Goal: Information Seeking & Learning: Learn about a topic

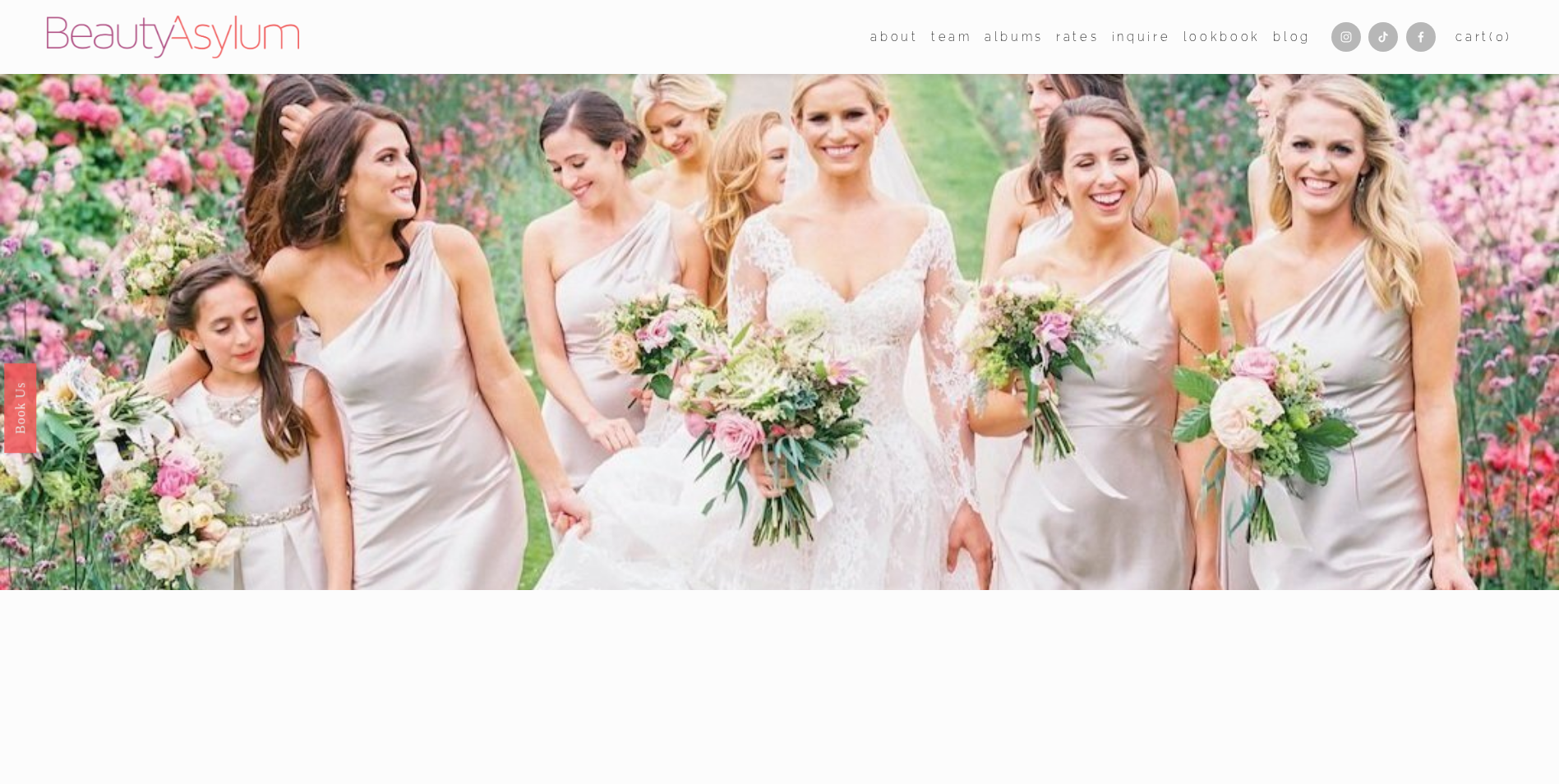
click at [1002, 35] on link "albums" at bounding box center [1014, 36] width 59 height 24
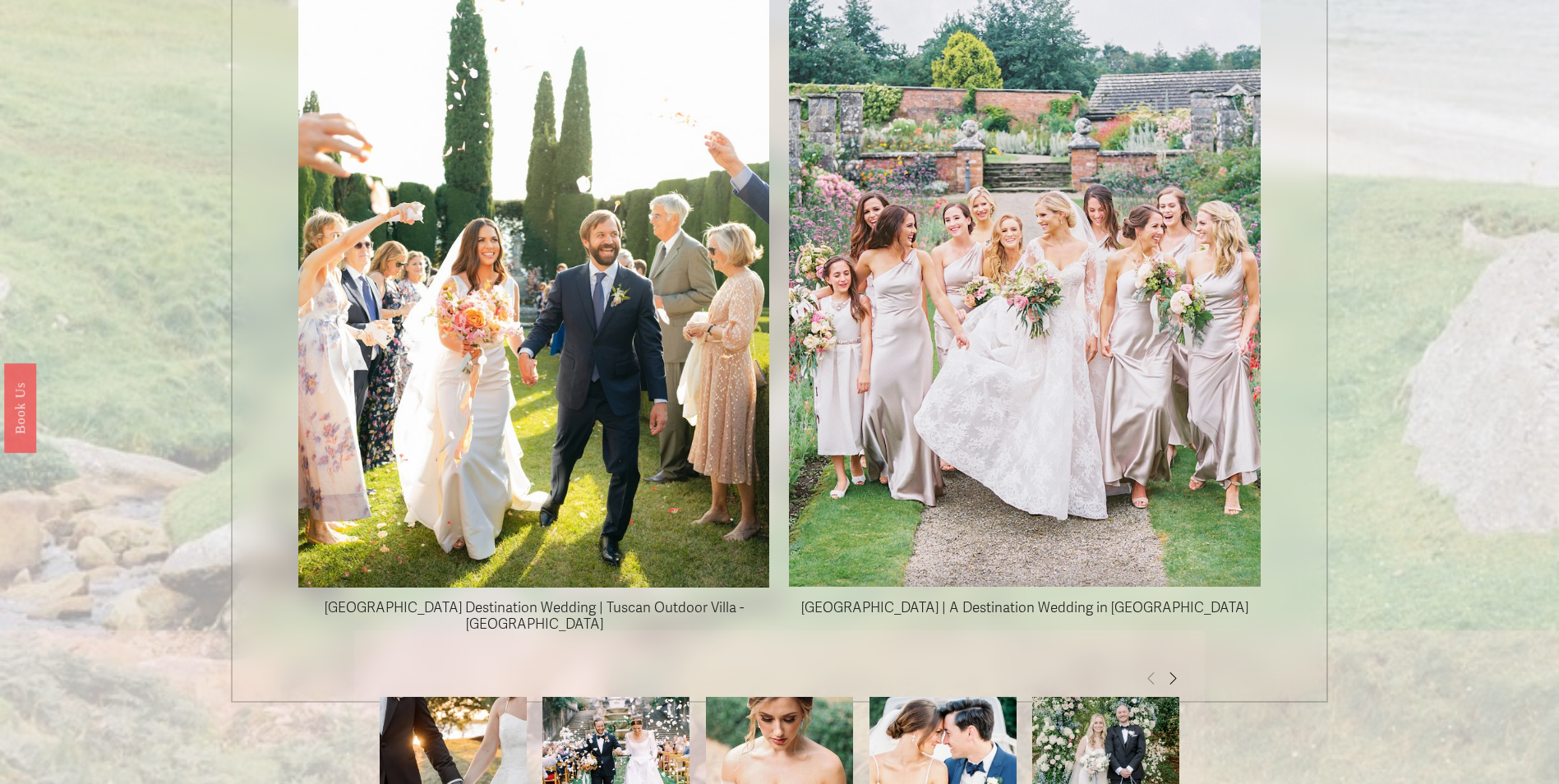
scroll to position [1972, 0]
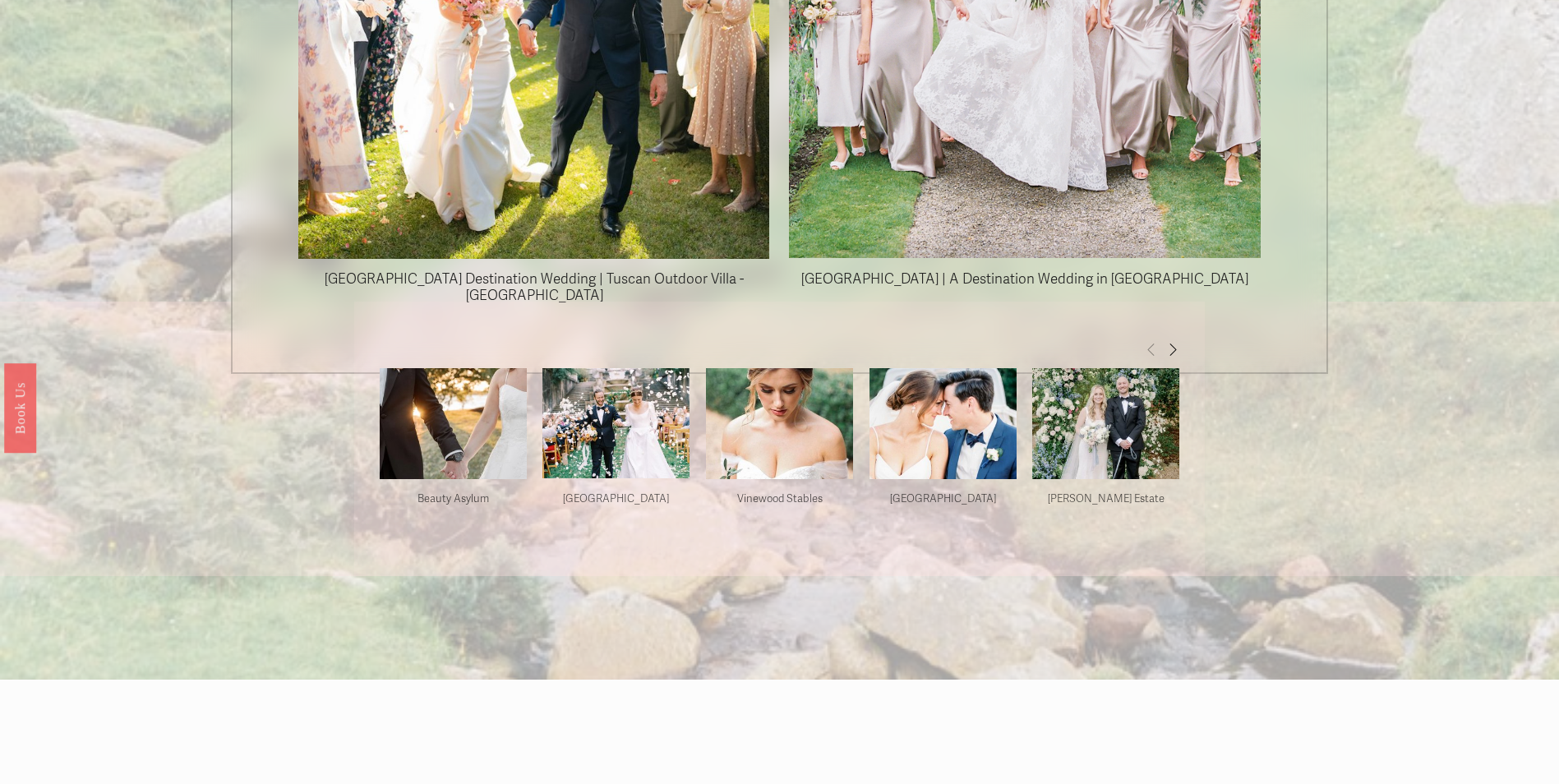
click at [764, 431] on img at bounding box center [780, 423] width 147 height 135
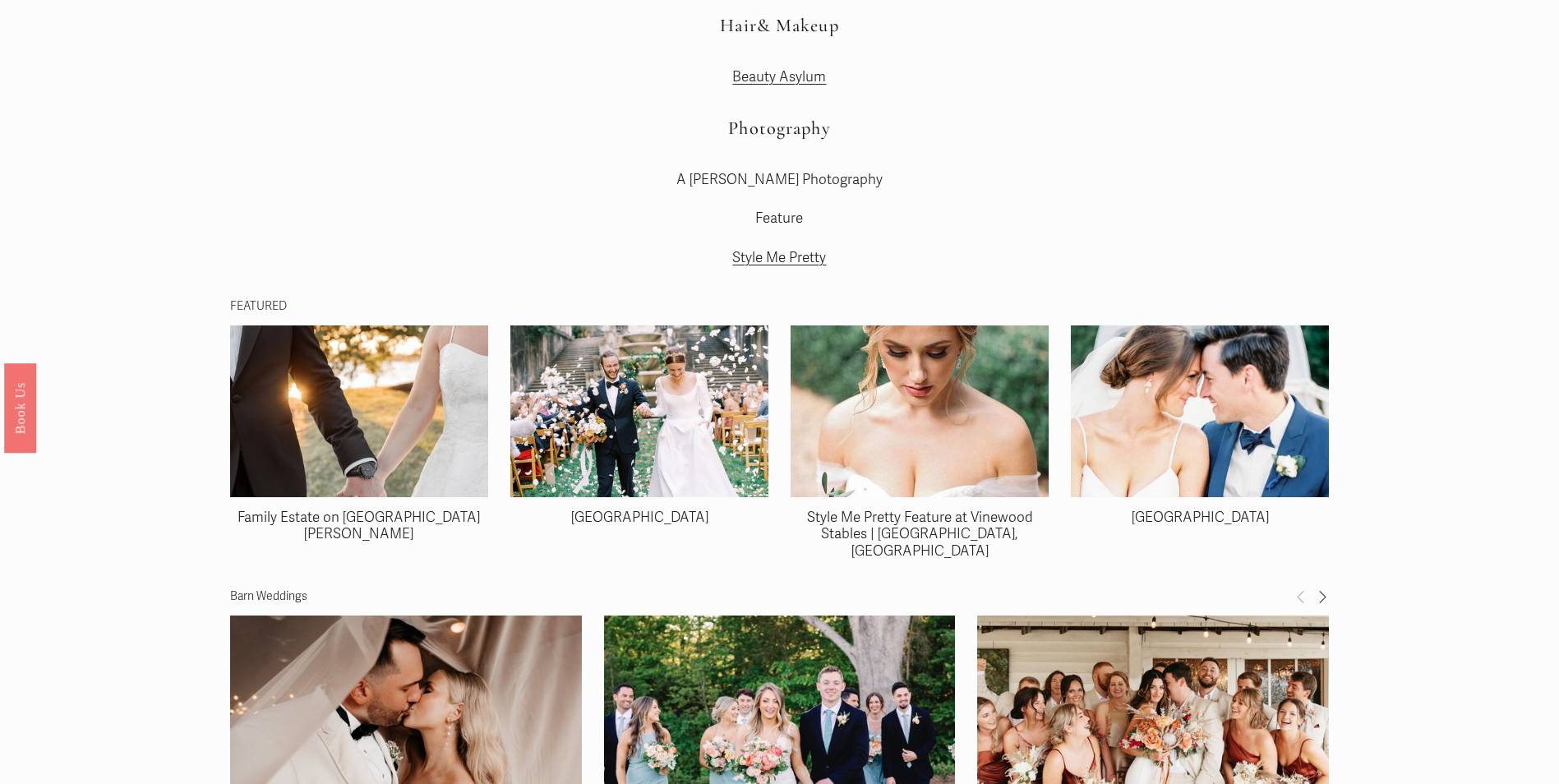
scroll to position [3041, 0]
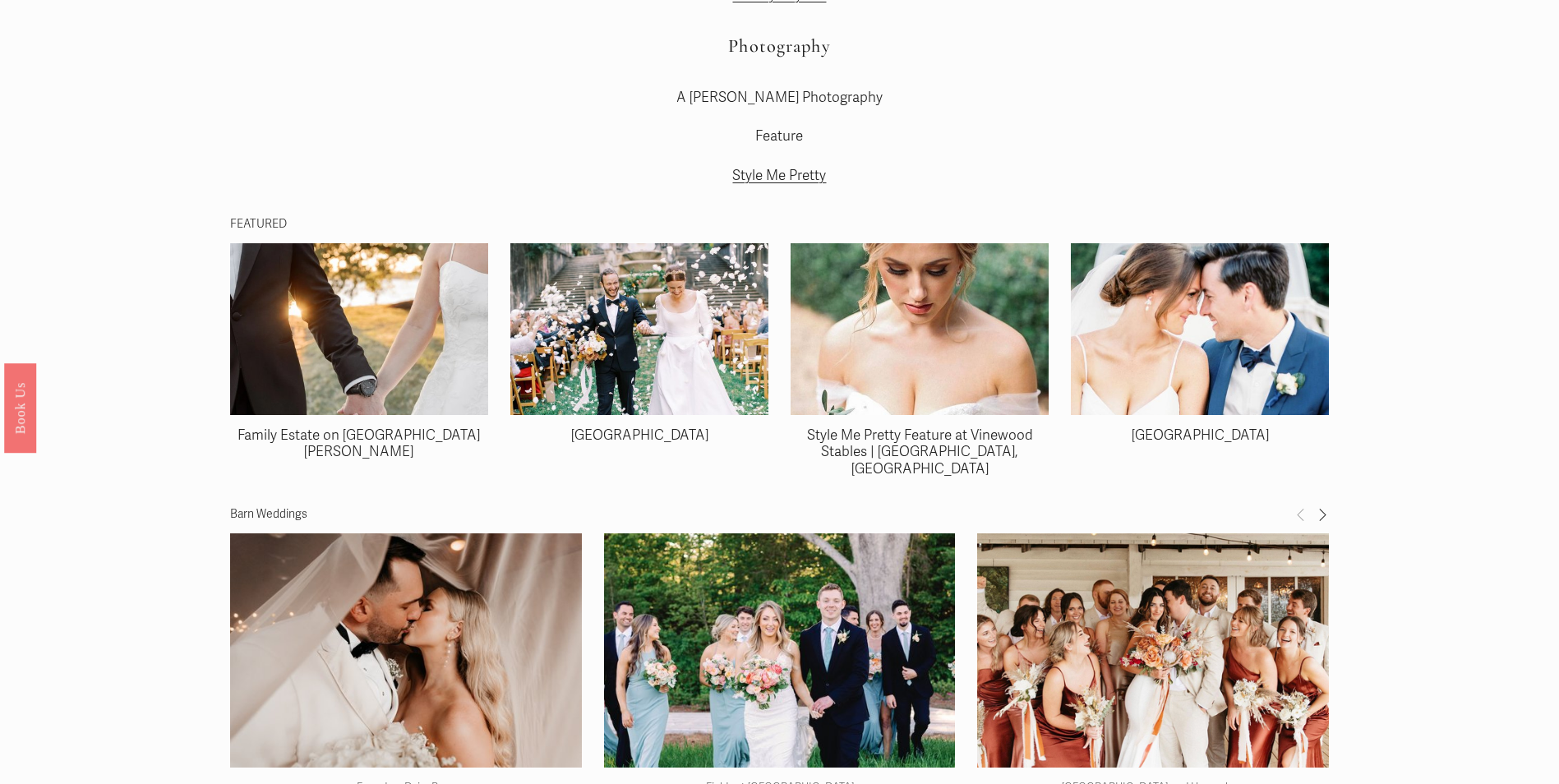
click at [1318, 507] on span "Next" at bounding box center [1323, 513] width 13 height 14
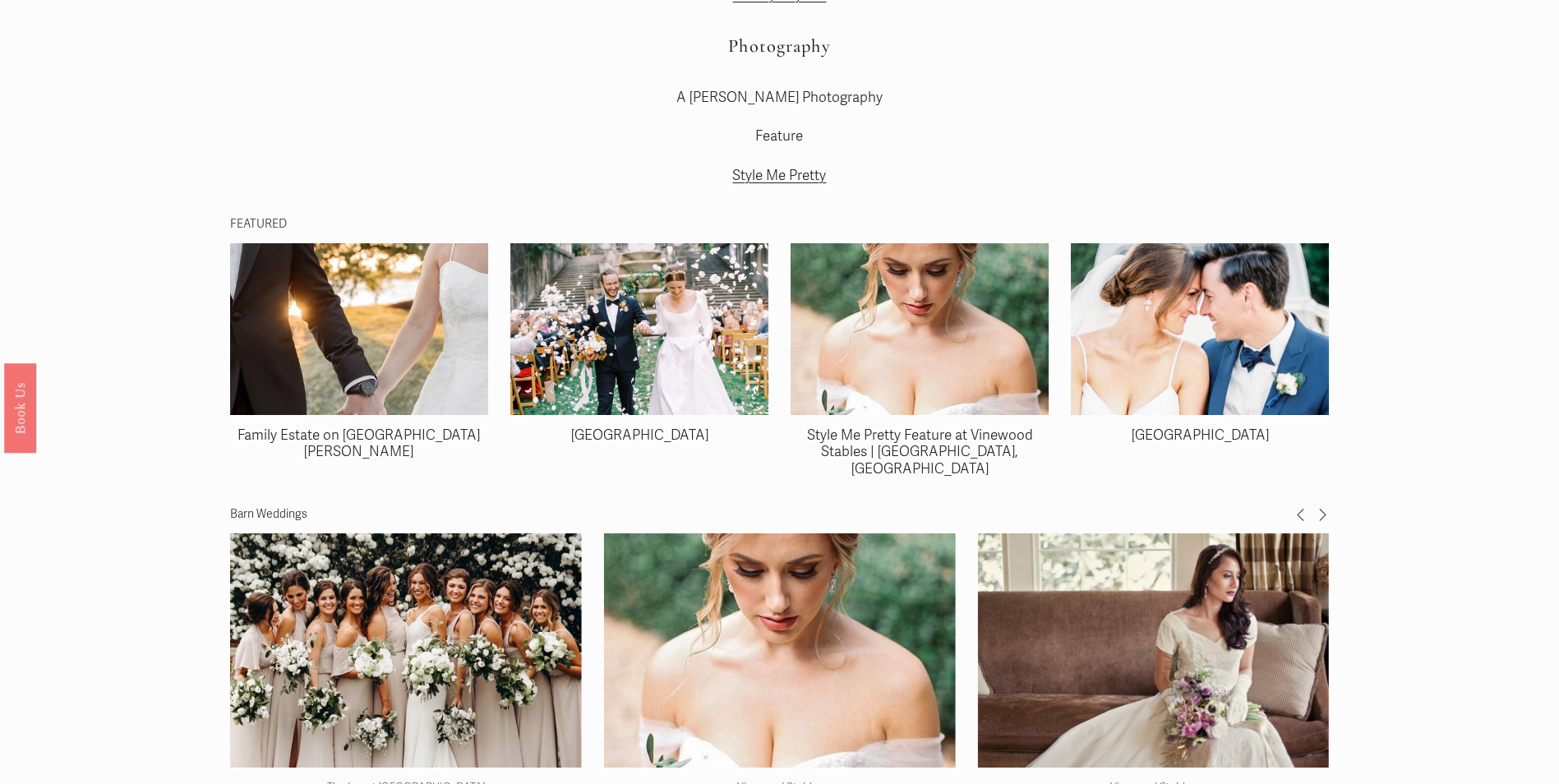
click at [1318, 507] on span "Next" at bounding box center [1323, 513] width 13 height 14
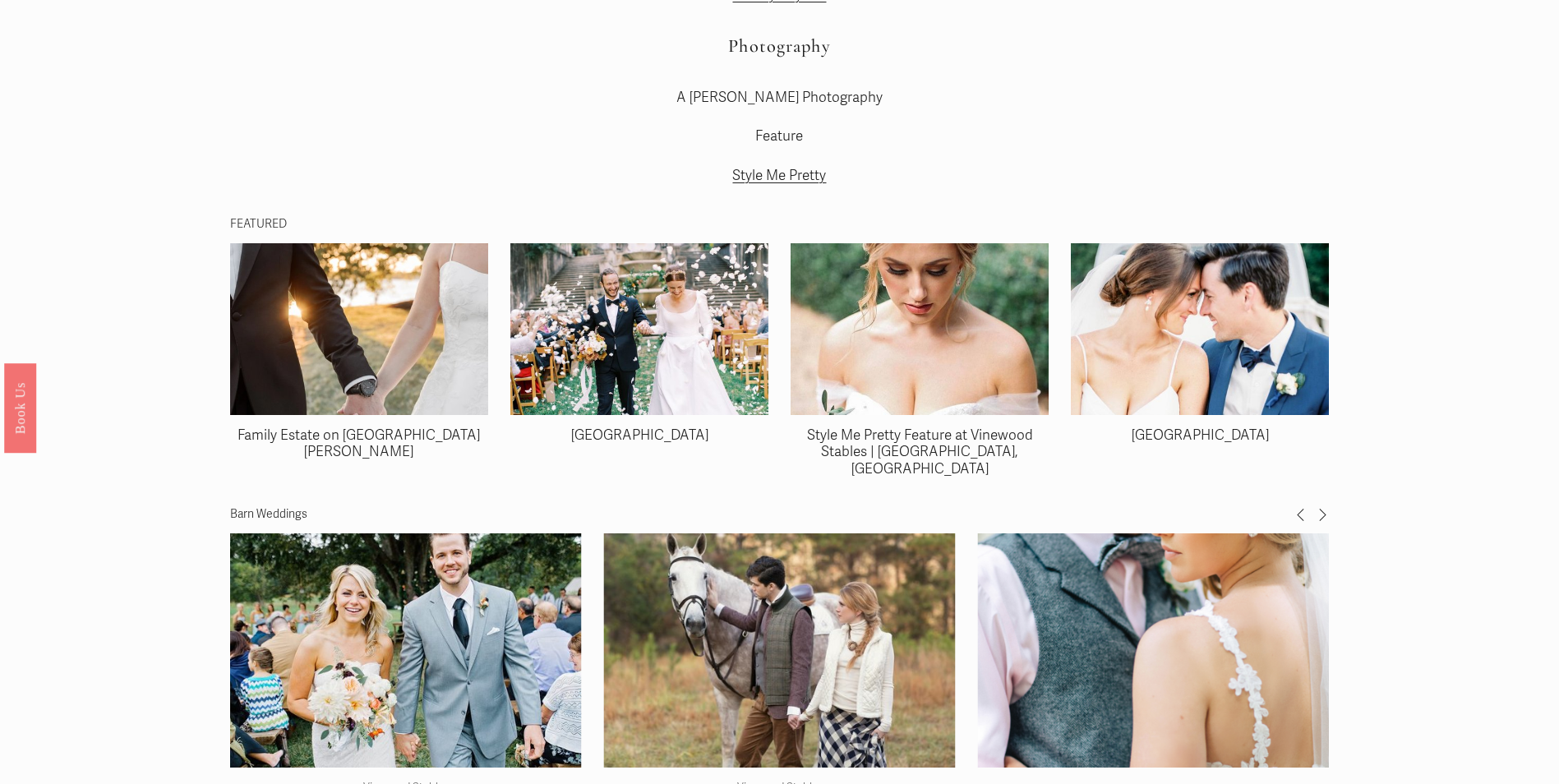
click at [1318, 507] on span "Next" at bounding box center [1323, 513] width 13 height 14
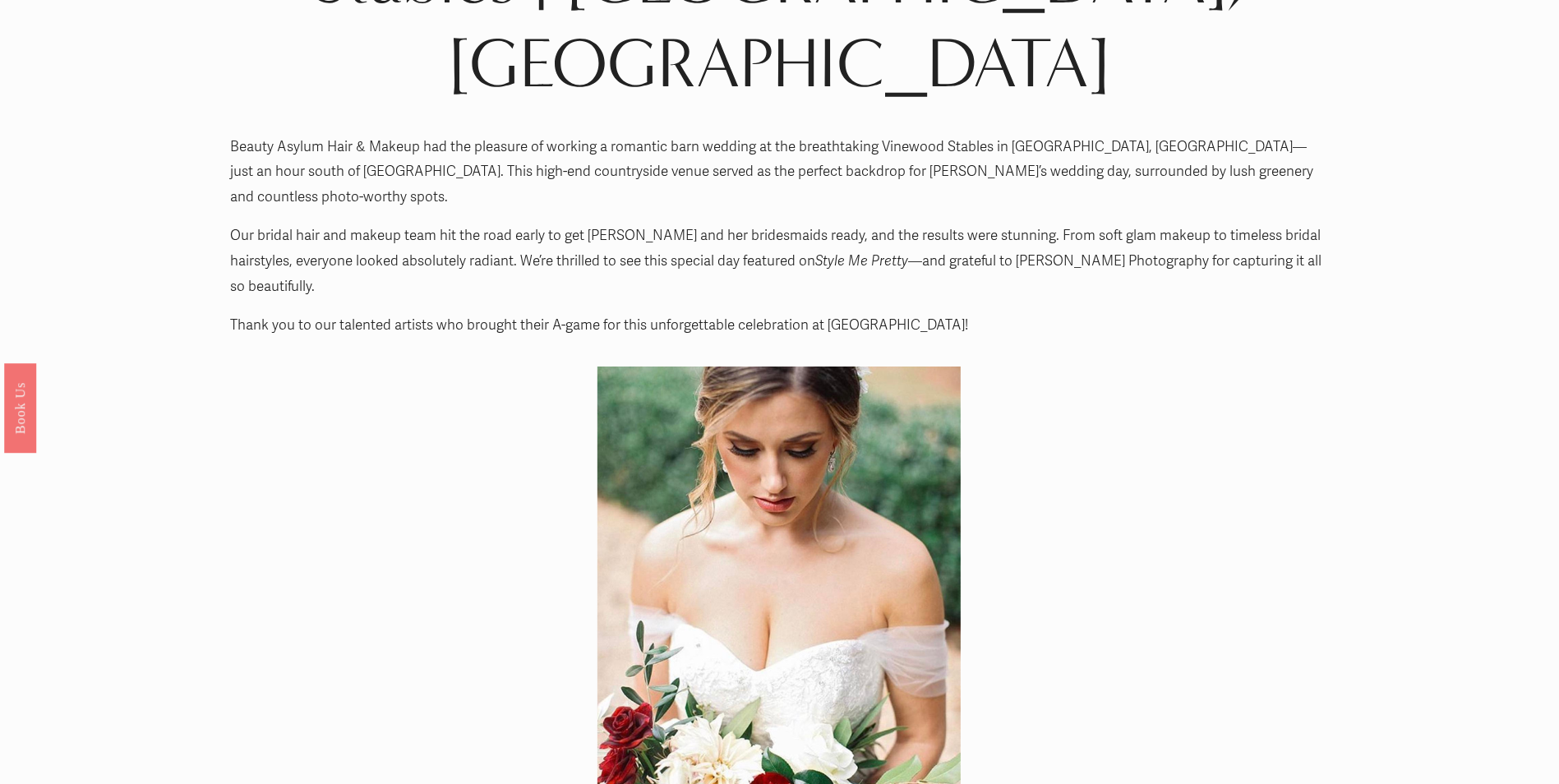
scroll to position [0, 0]
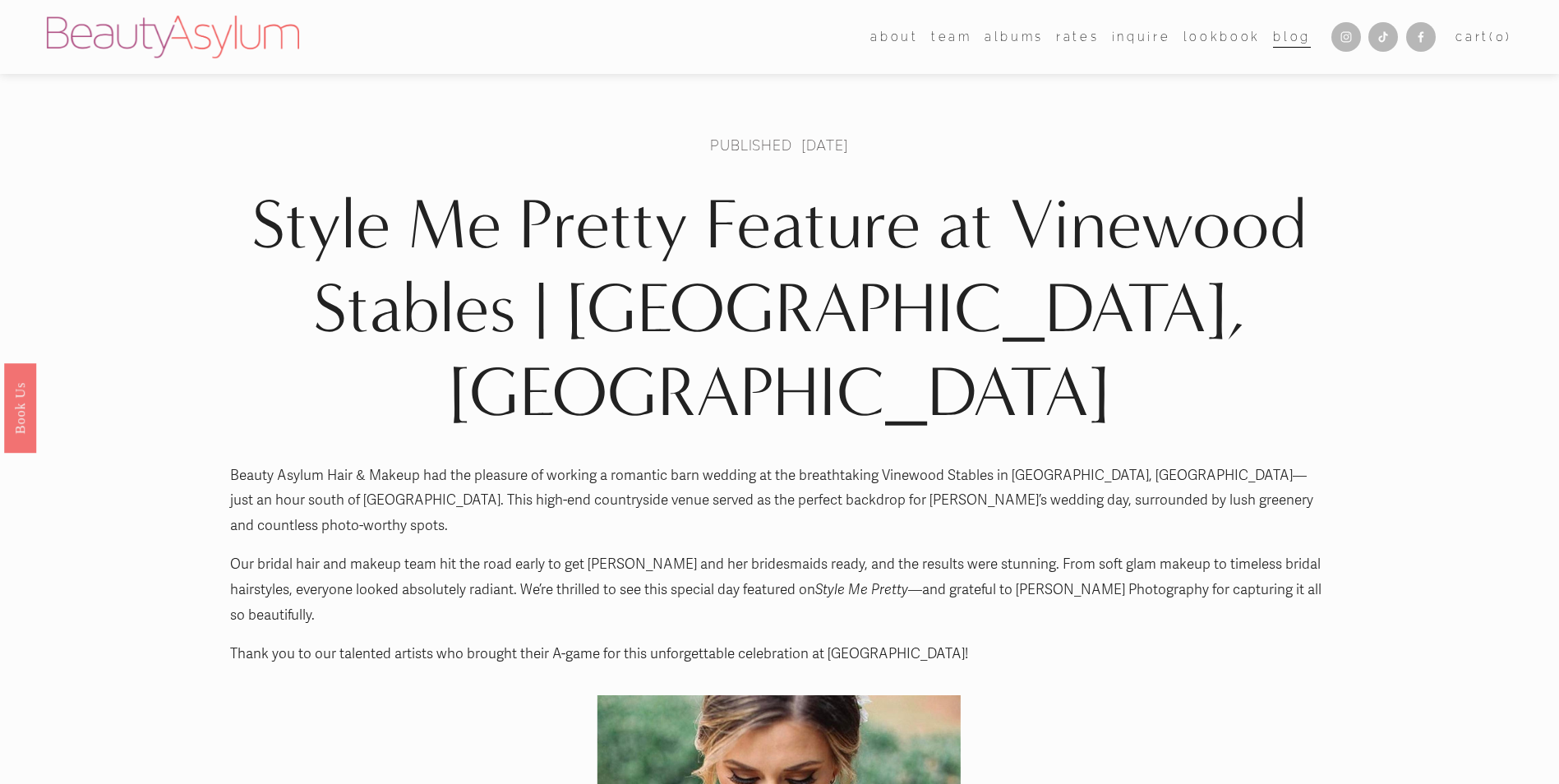
click at [1088, 35] on link "Rates" at bounding box center [1078, 36] width 43 height 24
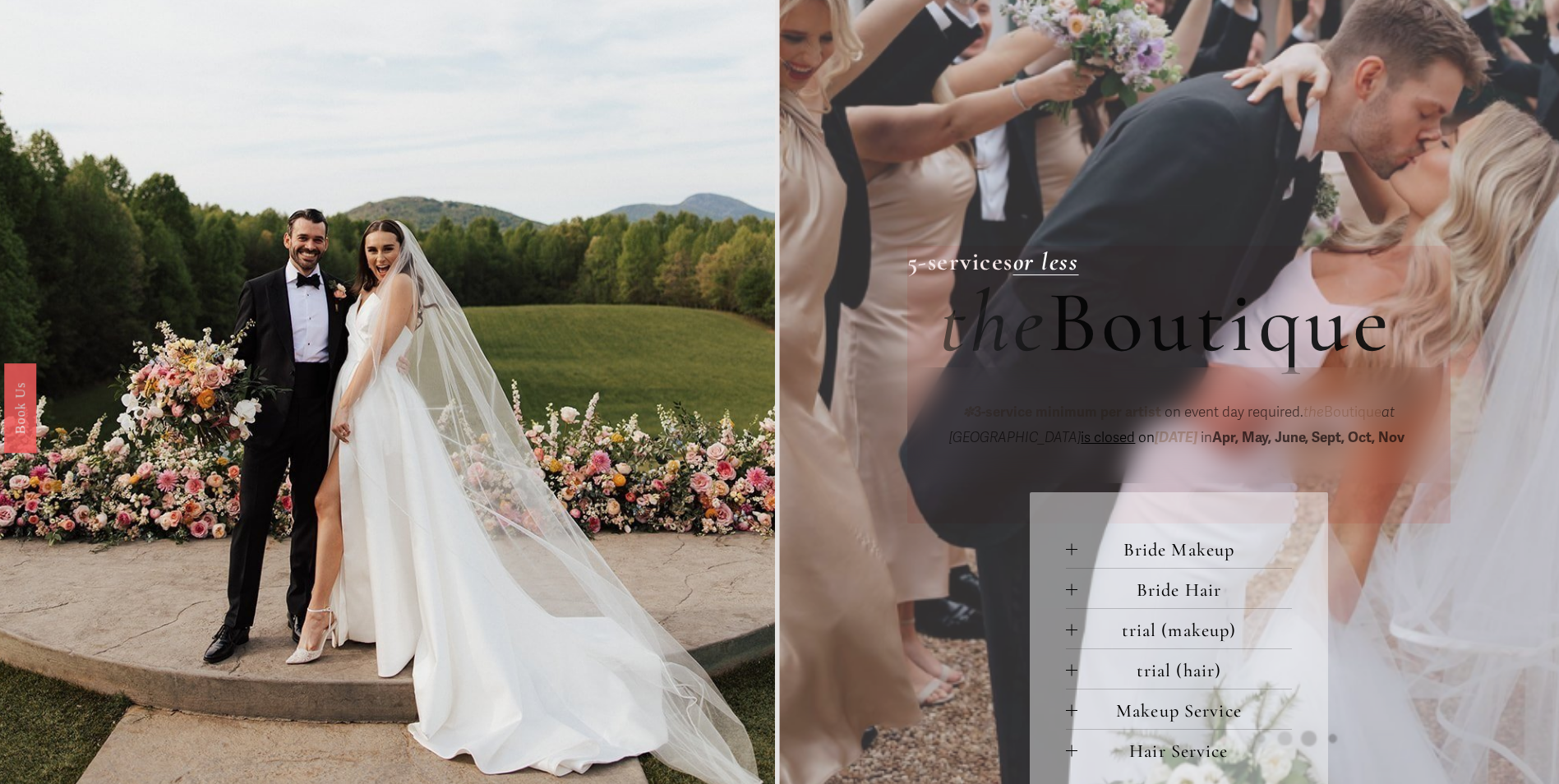
scroll to position [575, 0]
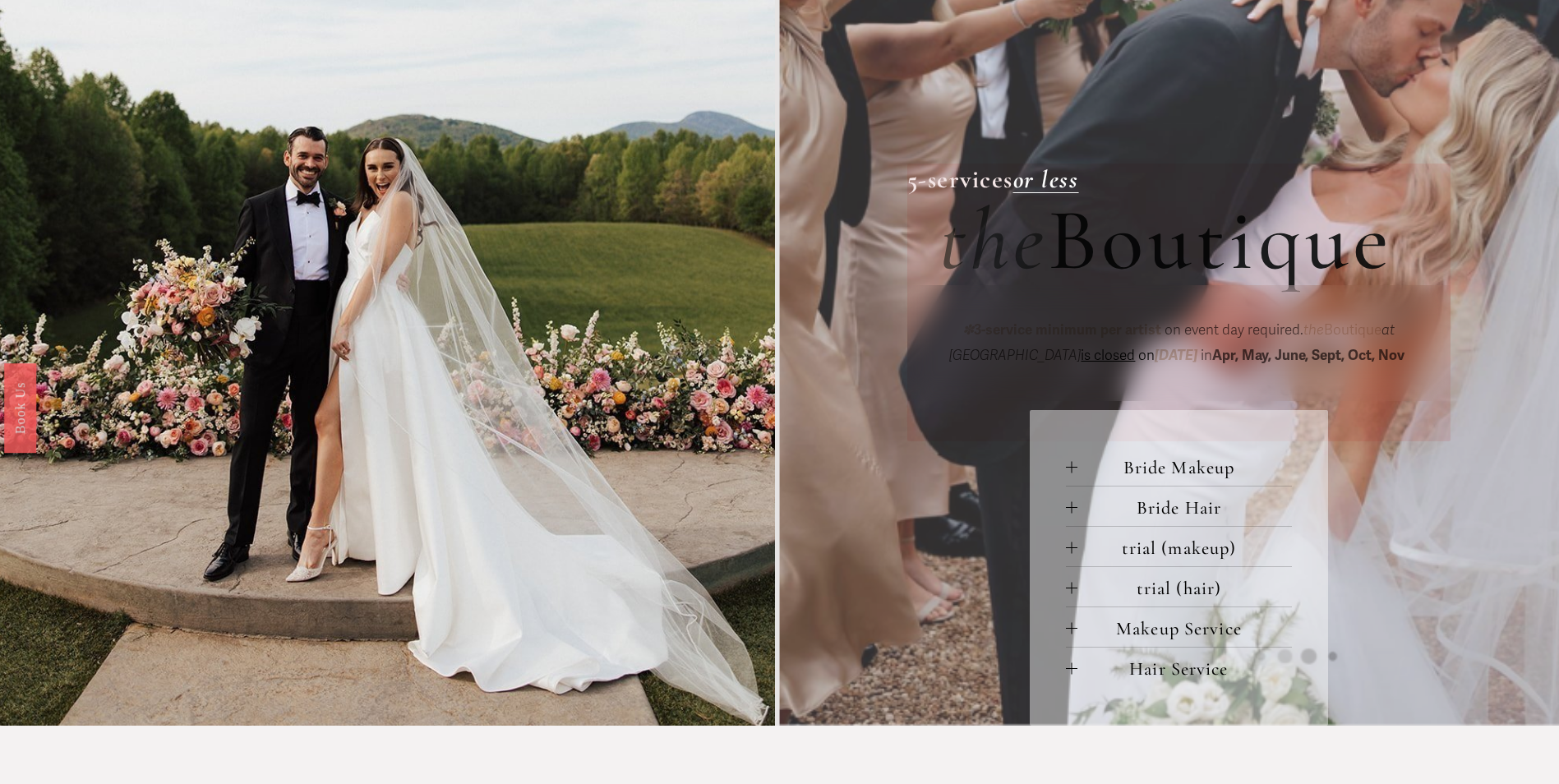
click at [1073, 465] on button "Bride Makeup" at bounding box center [1179, 466] width 227 height 39
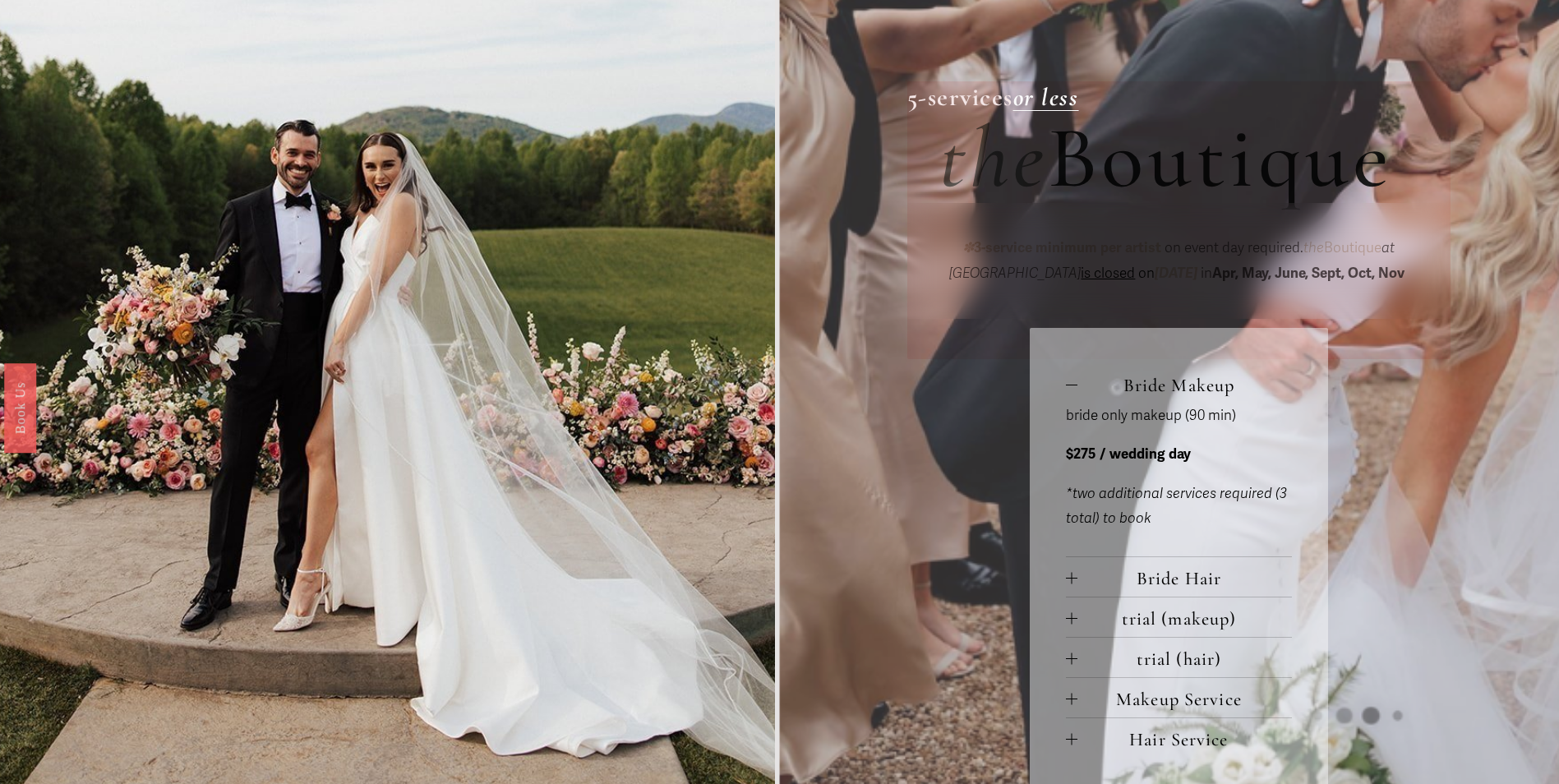
scroll to position [740, 0]
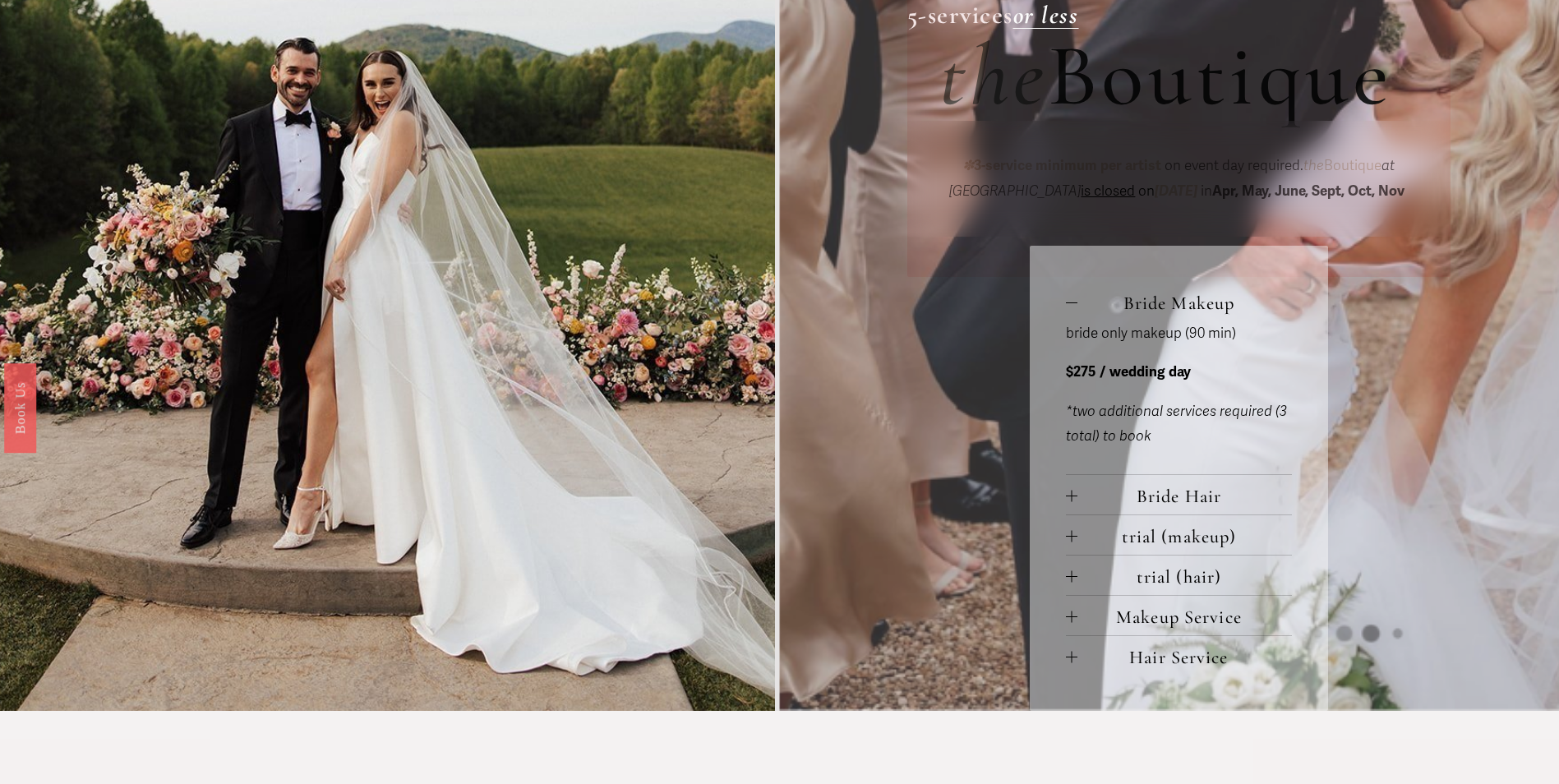
click at [1066, 488] on button "Bride Hair" at bounding box center [1179, 495] width 227 height 39
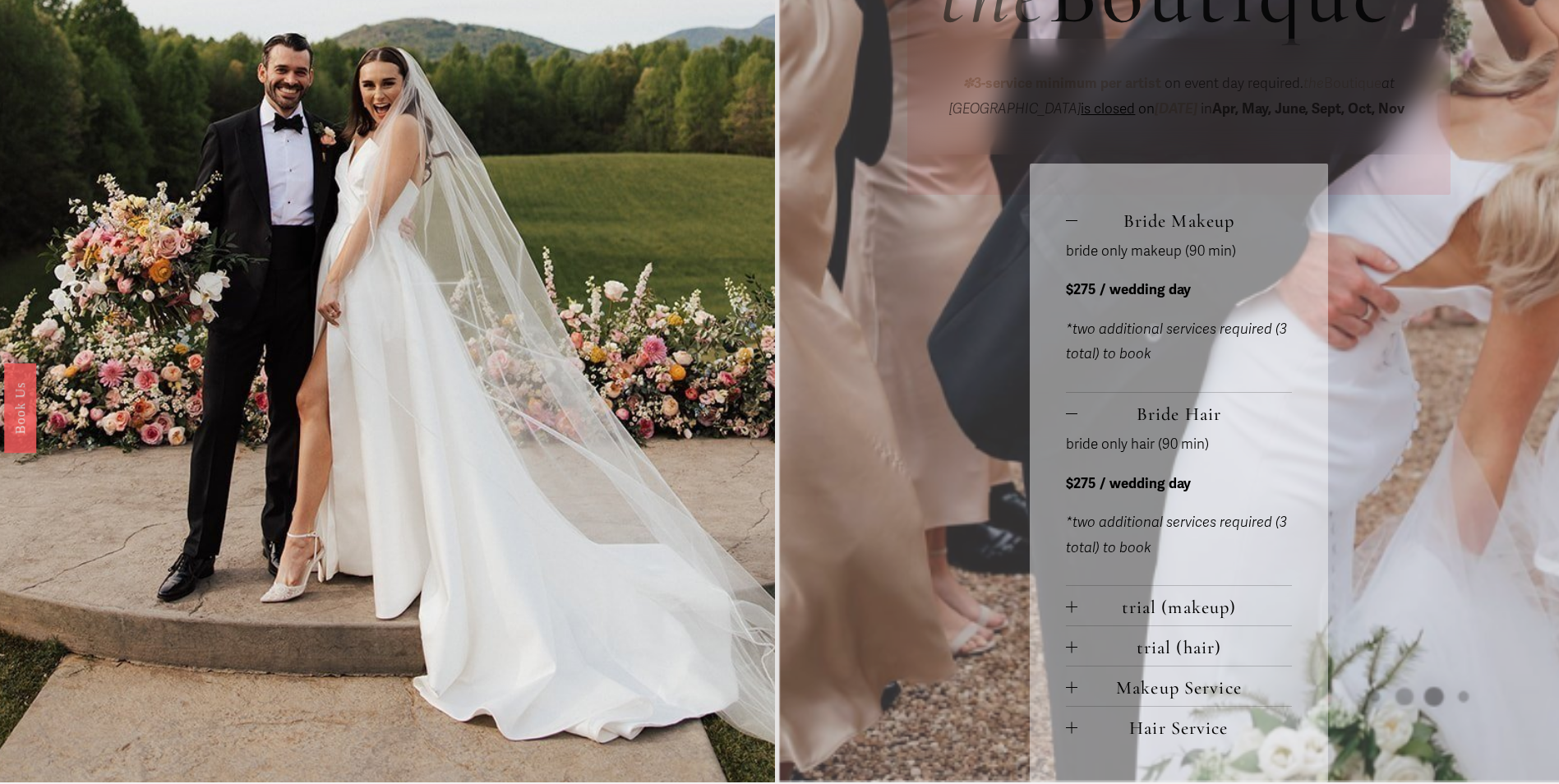
scroll to position [904, 0]
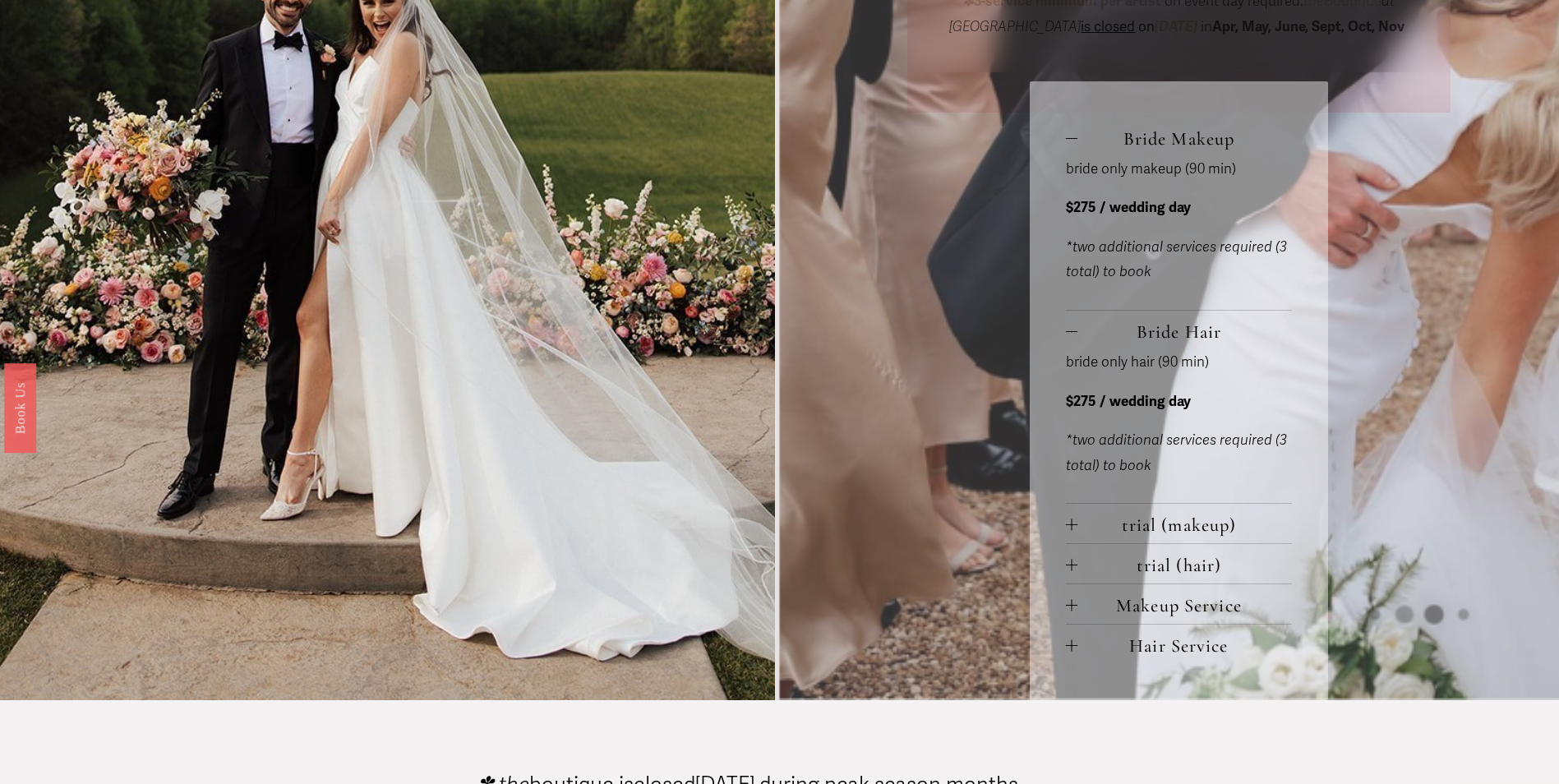
click at [1071, 526] on div at bounding box center [1071, 525] width 1 height 11
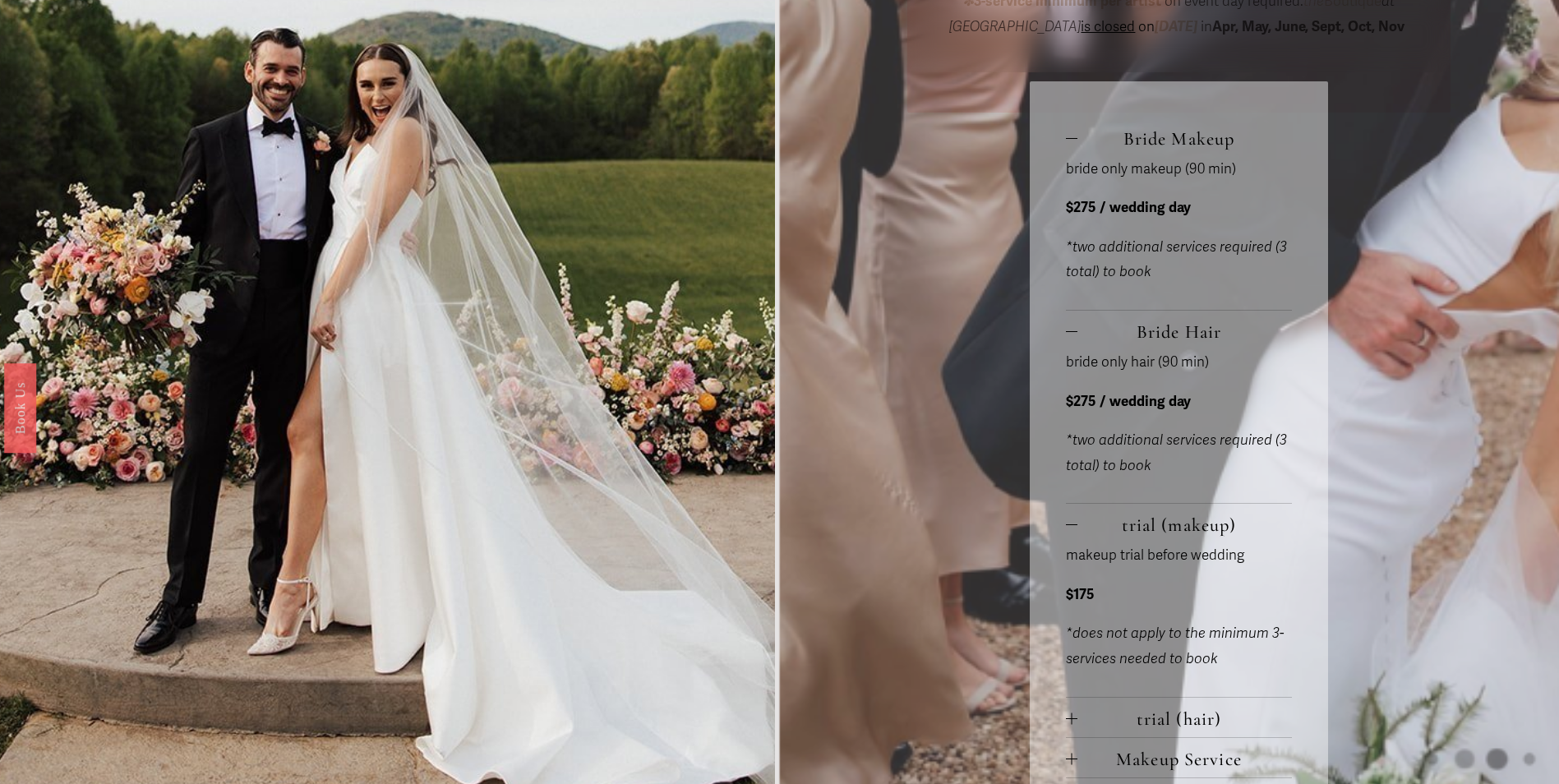
scroll to position [987, 0]
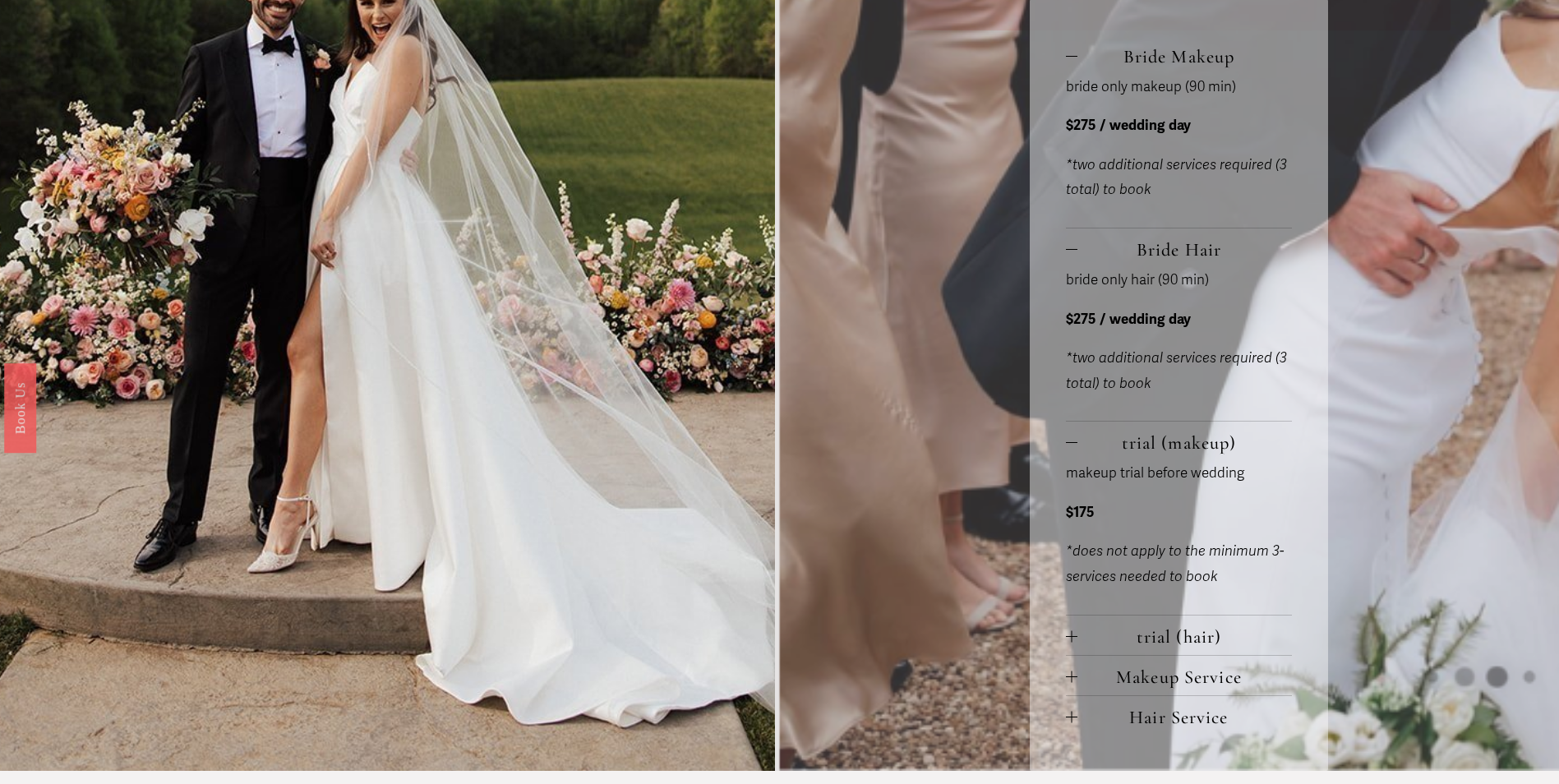
click at [1068, 638] on div at bounding box center [1072, 636] width 11 height 11
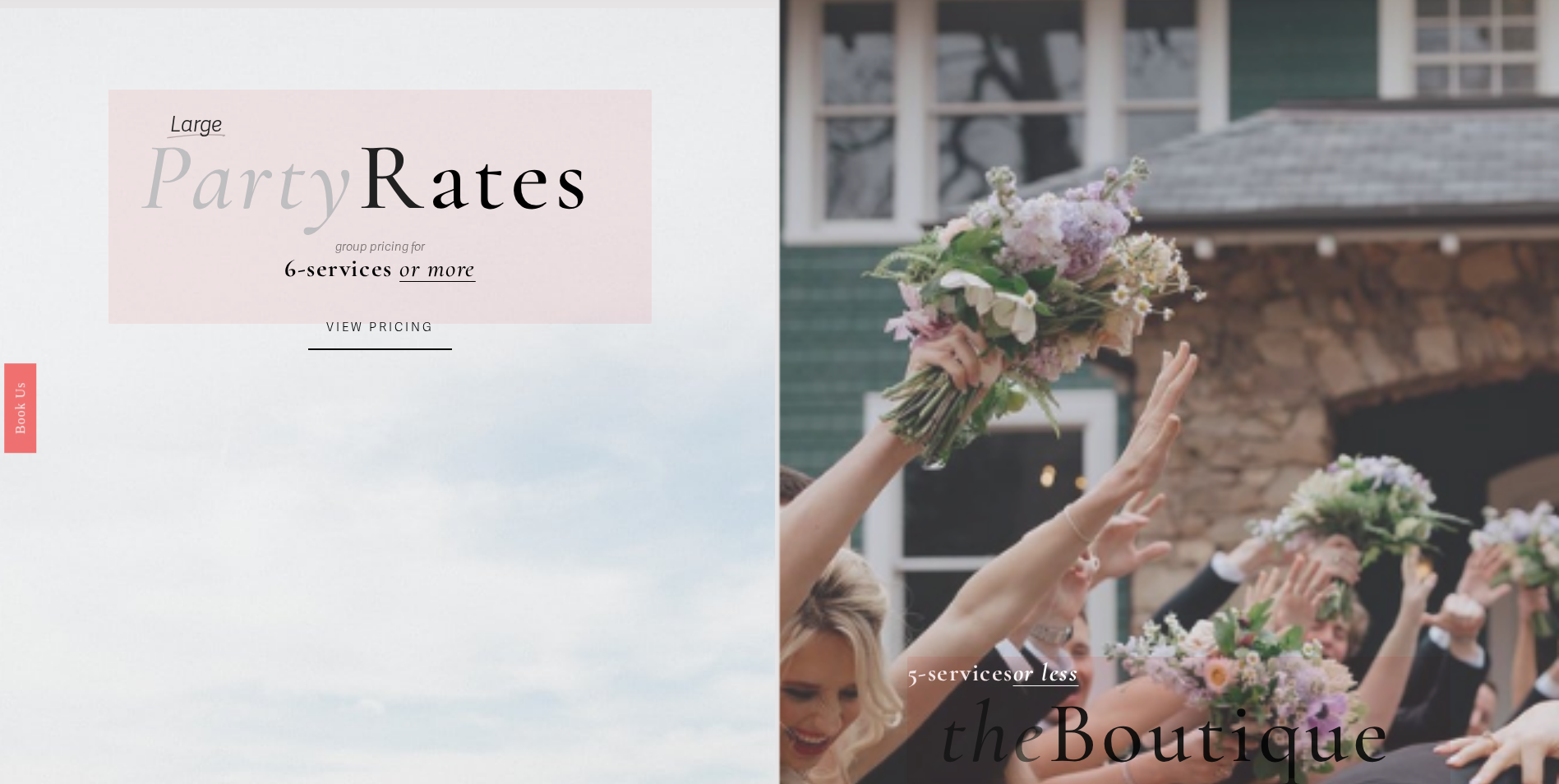
scroll to position [0, 0]
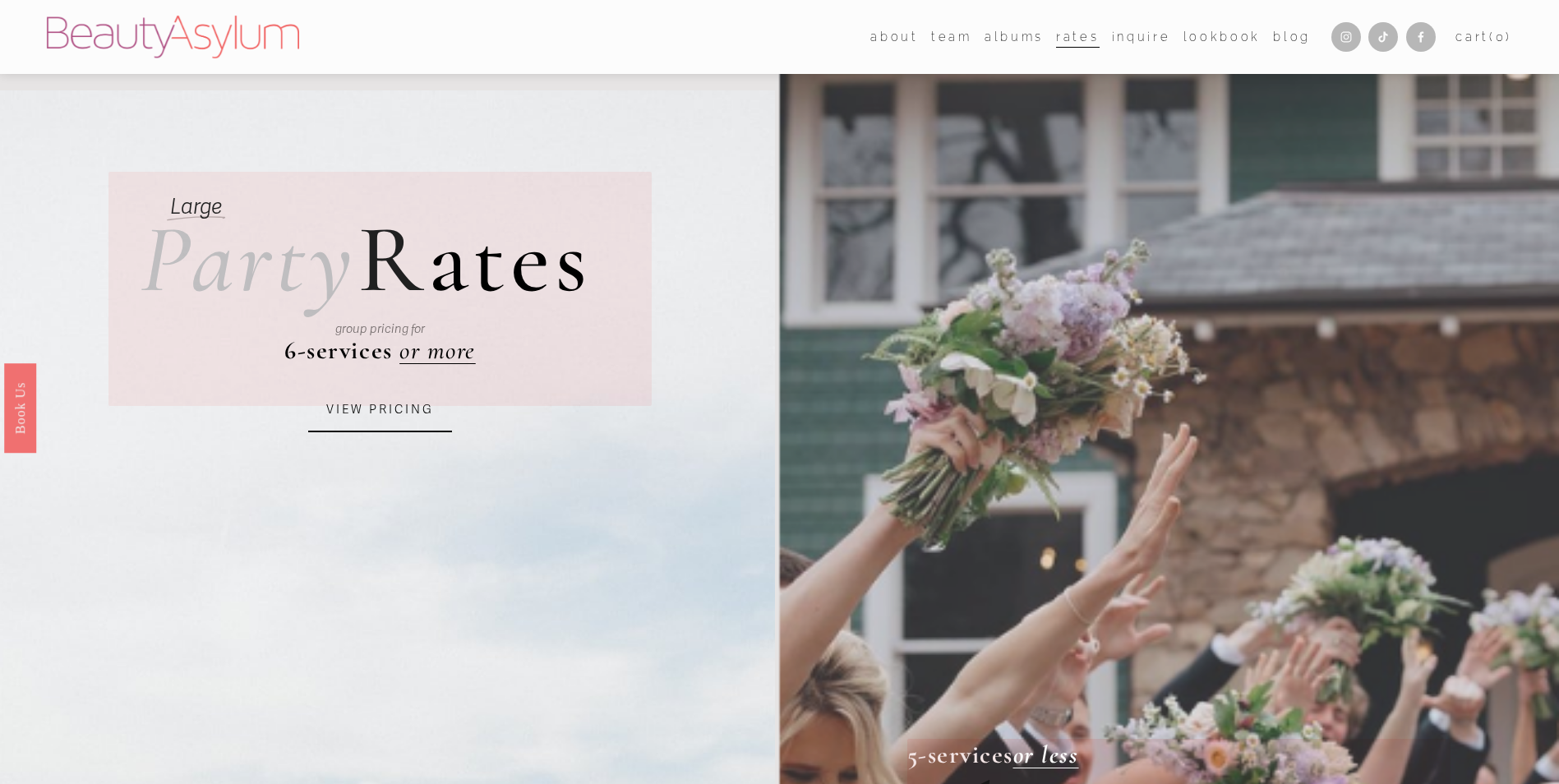
click at [947, 35] on span "team" at bounding box center [952, 37] width 41 height 22
click at [0, 0] on link "Charlotte" at bounding box center [0, 0] width 0 height 0
